Goal: Information Seeking & Learning: Learn about a topic

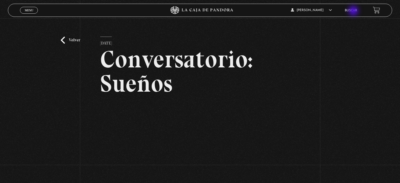
scroll to position [40, 0]
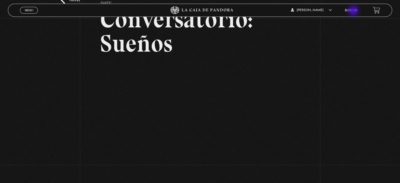
drag, startPoint x: 0, startPoint y: 0, endPoint x: 354, endPoint y: 11, distance: 354.2
click at [354, 11] on link "Buscar" at bounding box center [351, 10] width 12 height 3
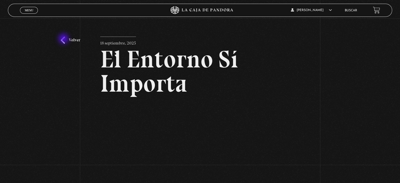
click at [64, 39] on link "Volver" at bounding box center [70, 40] width 19 height 7
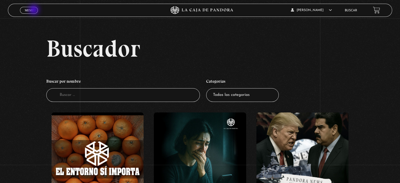
click at [34, 10] on link "Menu Cerrar" at bounding box center [29, 10] width 18 height 7
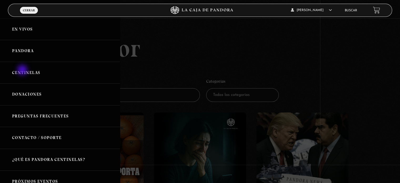
click at [23, 70] on link "Centinelas" at bounding box center [60, 73] width 120 height 22
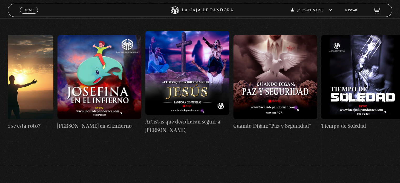
scroll to position [0, 2732]
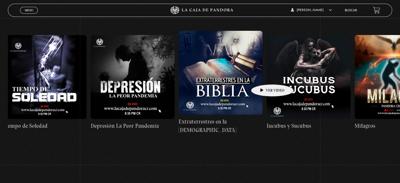
click at [271, 158] on link "Incubus y Sucubus" at bounding box center [308, 82] width 84 height 162
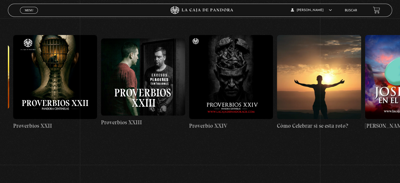
scroll to position [0, 2102]
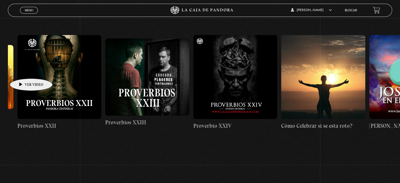
click at [1, 164] on section "Centinelas" at bounding box center [200, 88] width 400 height 203
click at [356, 7] on li "Buscar" at bounding box center [351, 10] width 12 height 8
click at [355, 10] on link "Buscar" at bounding box center [351, 10] width 12 height 3
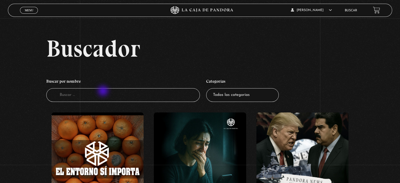
click at [104, 91] on input "Buscador" at bounding box center [123, 95] width 154 height 14
type input "f"
type input "[PERSON_NAME]"
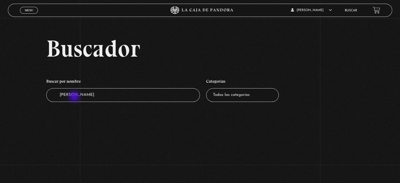
click at [75, 97] on input "[PERSON_NAME]" at bounding box center [123, 95] width 154 height 14
type input "alanfi"
click at [79, 97] on input "alanfi" at bounding box center [123, 95] width 154 height 14
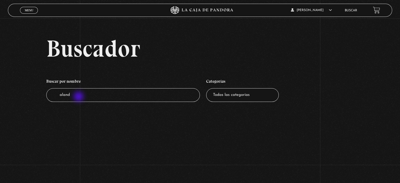
type input "alandi"
click at [23, 8] on link "Menu Cerrar" at bounding box center [29, 10] width 18 height 7
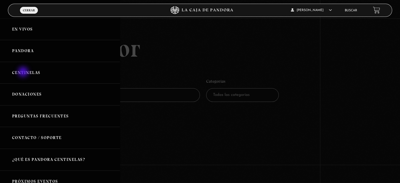
click at [24, 72] on link "Centinelas" at bounding box center [60, 73] width 120 height 22
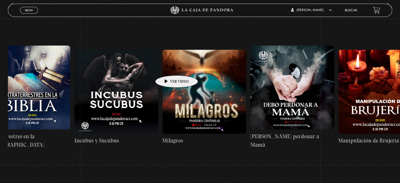
scroll to position [0, 2921]
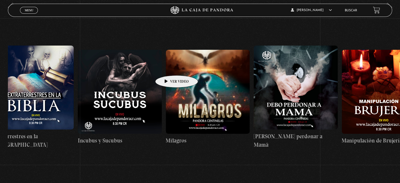
click at [295, 80] on figure at bounding box center [296, 87] width 84 height 84
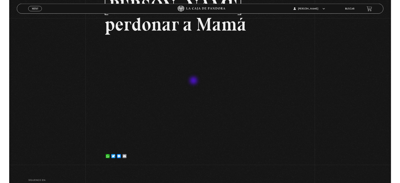
scroll to position [63, 0]
